Goal: Obtain resource: Download file/media

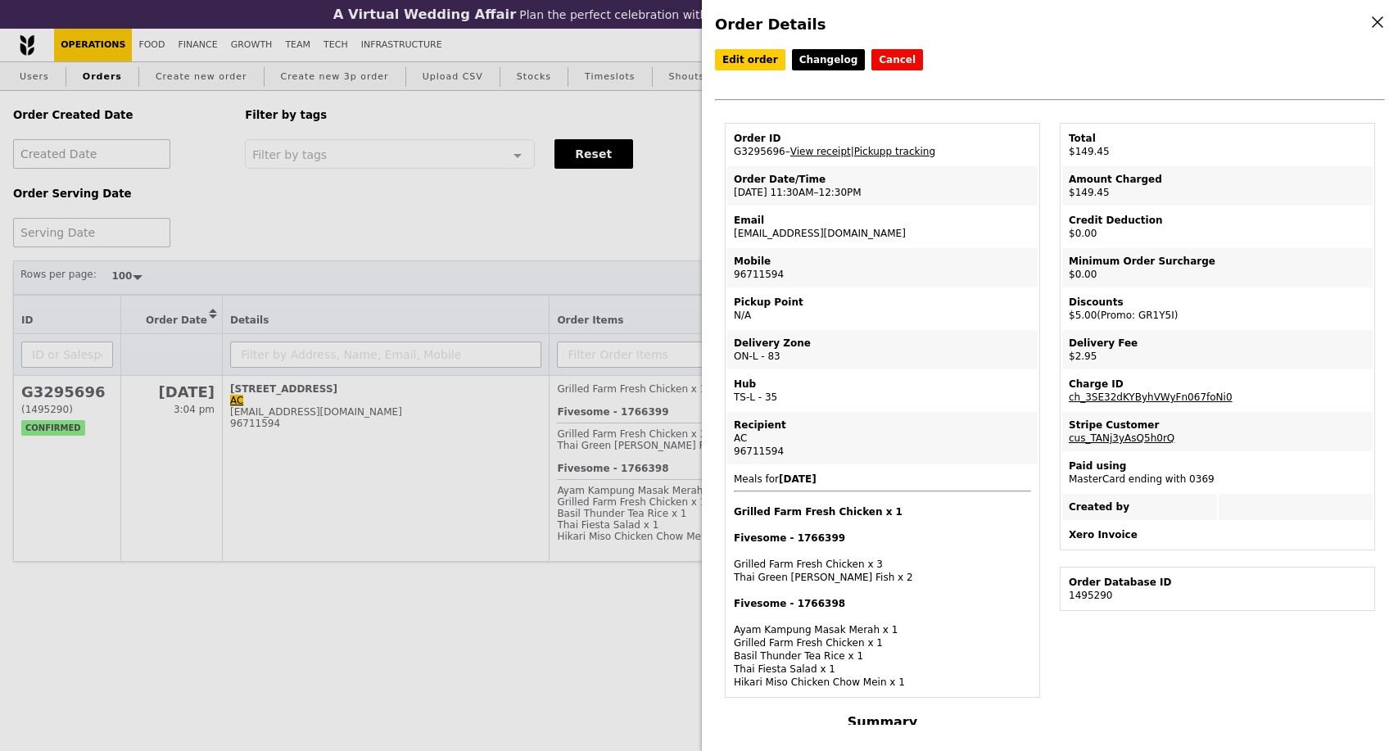
select select "100"
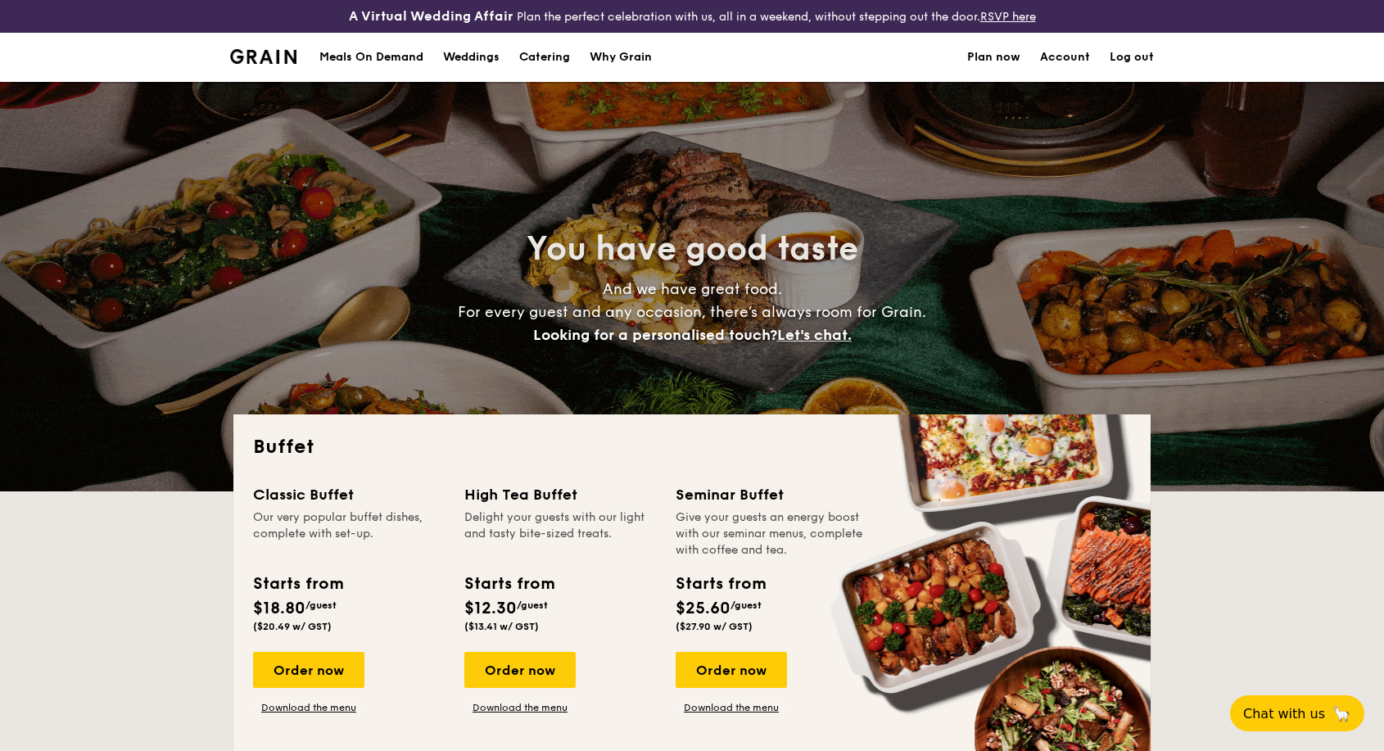
select select
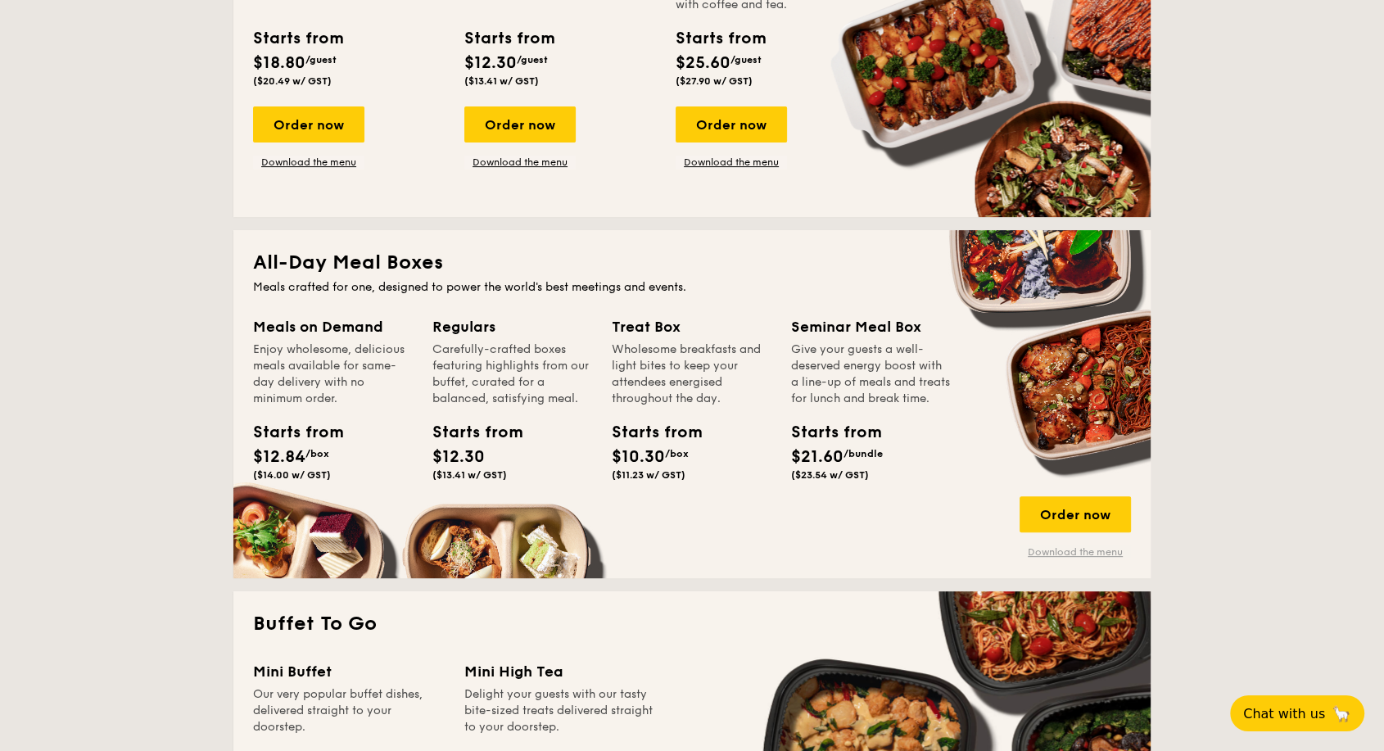
click at [1039, 553] on link "Download the menu" at bounding box center [1074, 551] width 111 height 13
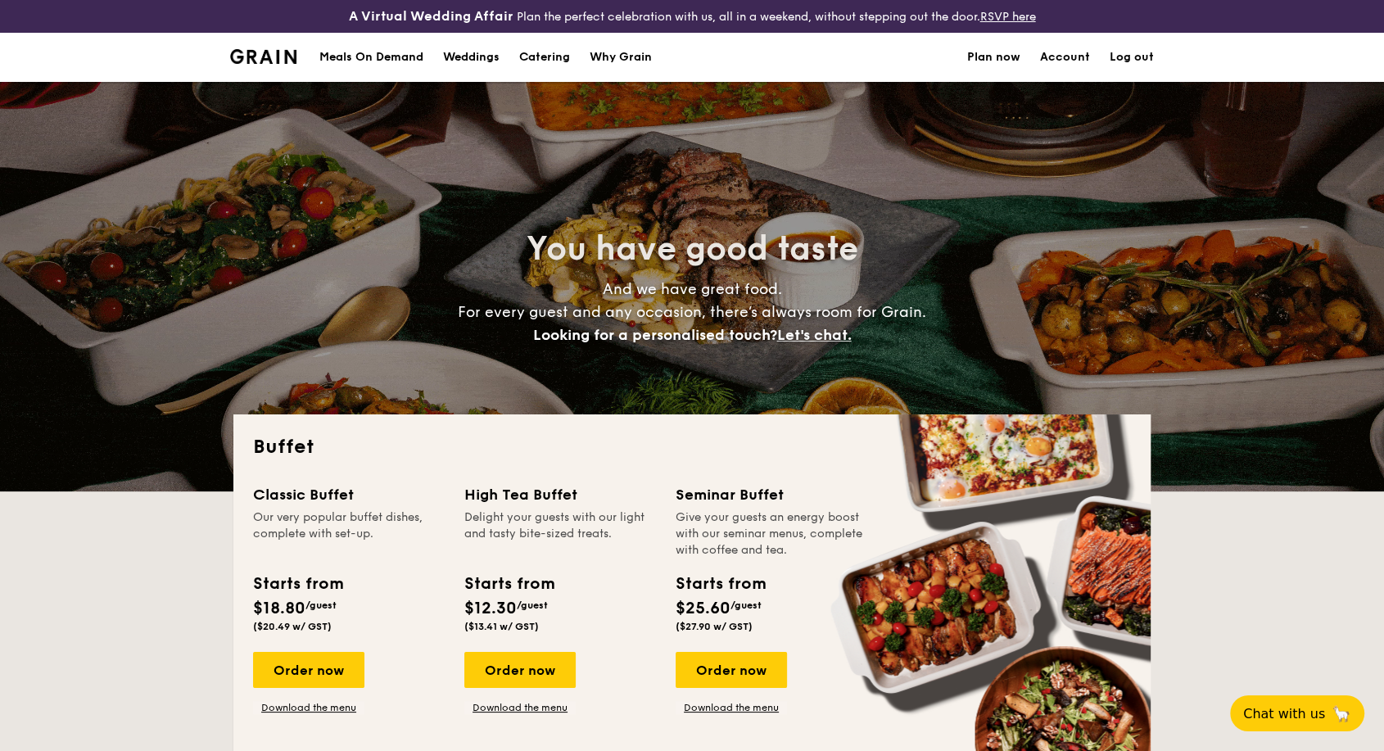
click at [395, 56] on div "Meals On Demand" at bounding box center [371, 57] width 104 height 49
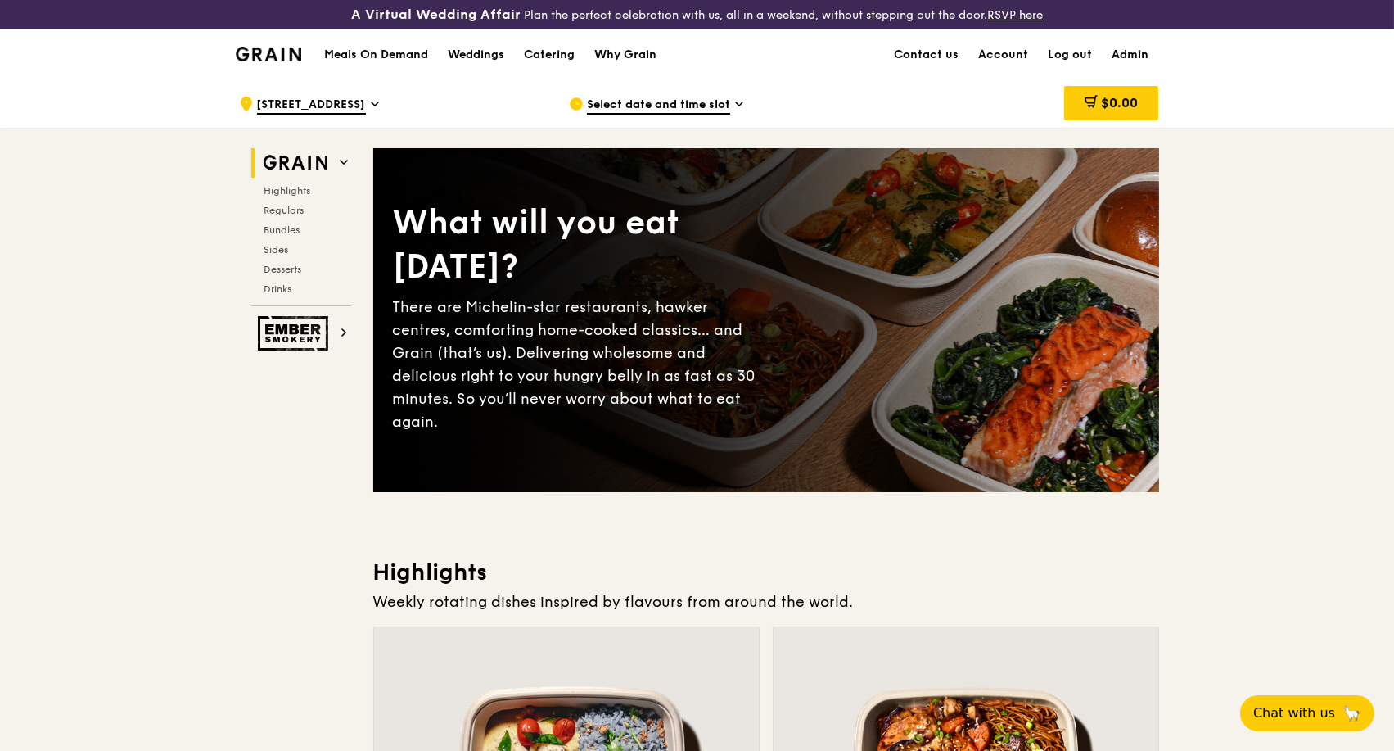
click at [406, 53] on h1 "Meals On Demand" at bounding box center [376, 55] width 104 height 16
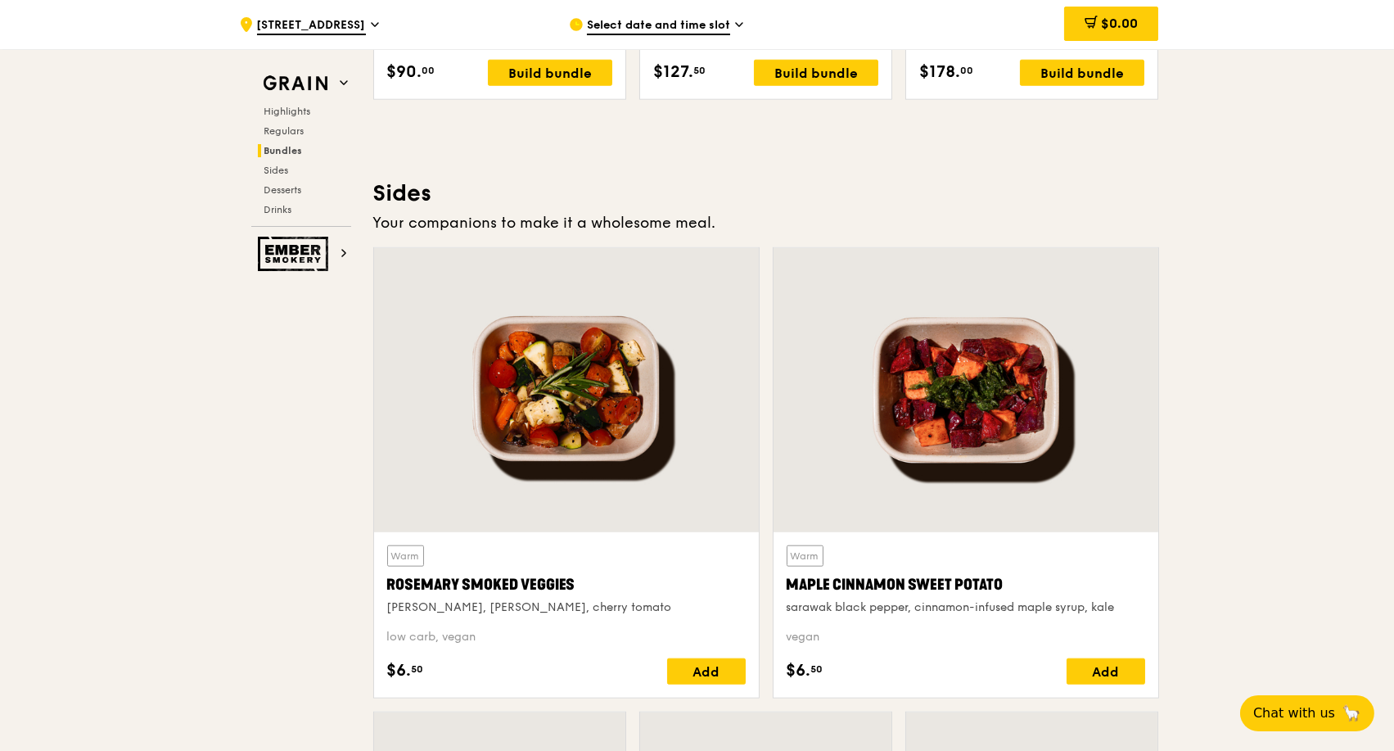
scroll to position [3911, 0]
